Goal: Information Seeking & Learning: Learn about a topic

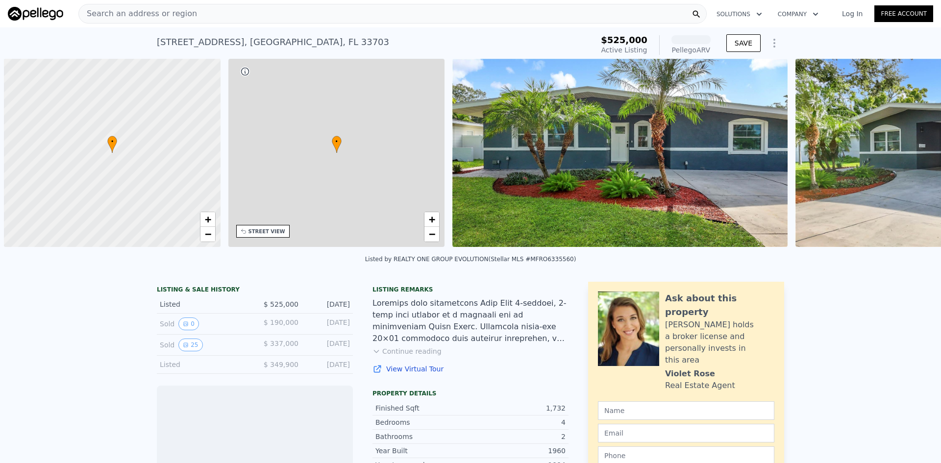
scroll to position [0, 4]
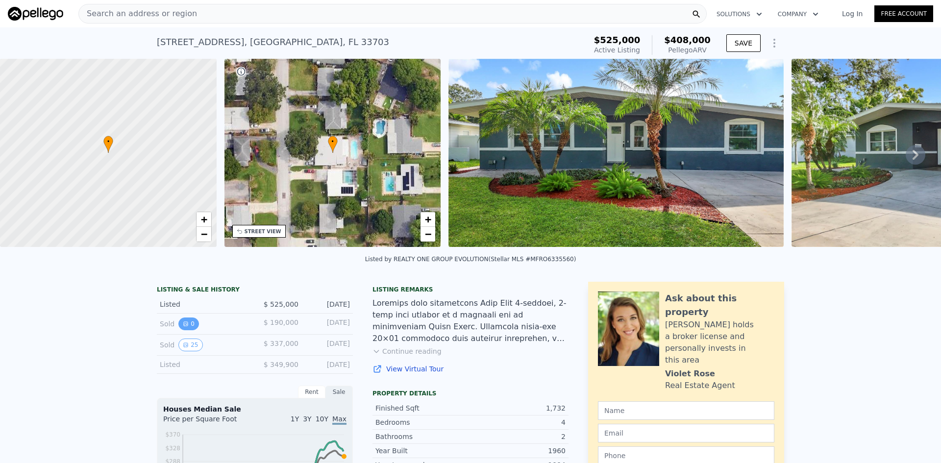
click at [187, 330] on button "0" at bounding box center [188, 324] width 21 height 13
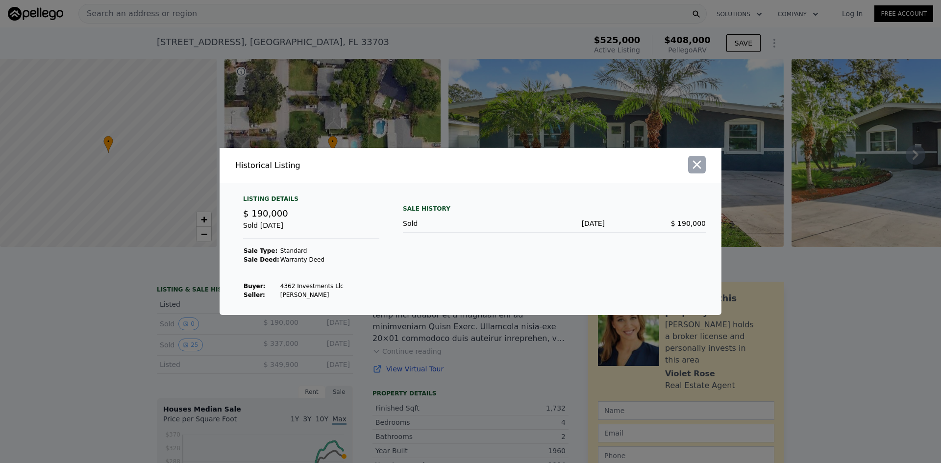
click at [697, 167] on icon "button" at bounding box center [697, 165] width 14 height 14
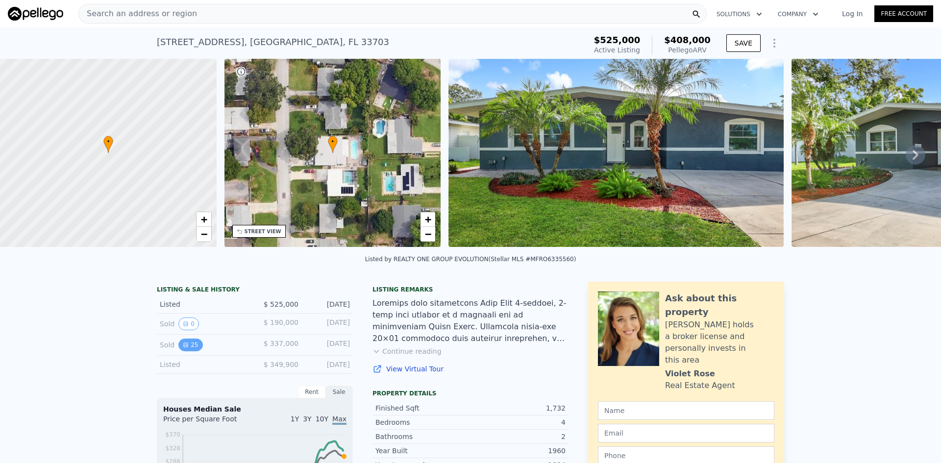
click at [192, 348] on button "25" at bounding box center [190, 345] width 24 height 13
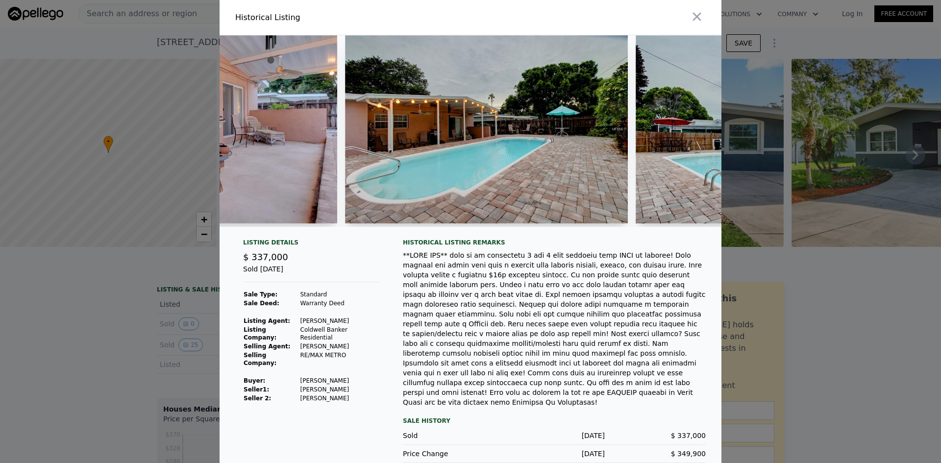
scroll to position [0, 5919]
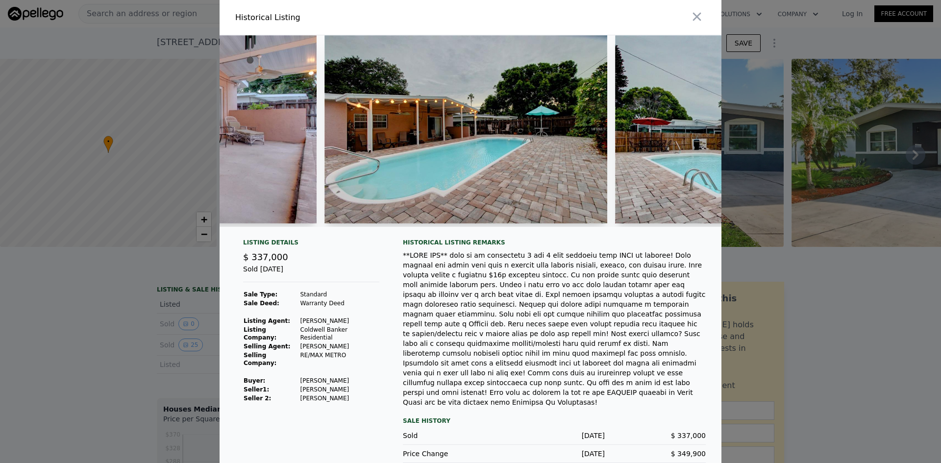
drag, startPoint x: 701, startPoint y: 22, endPoint x: 672, endPoint y: 22, distance: 28.9
click at [701, 22] on icon "button" at bounding box center [697, 17] width 14 height 14
